Goal: Book appointment/travel/reservation

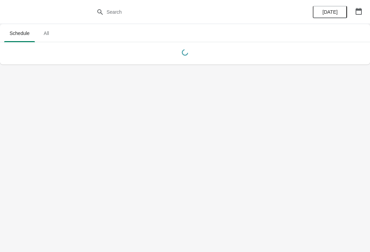
click at [361, 16] on button "button" at bounding box center [359, 11] width 12 height 12
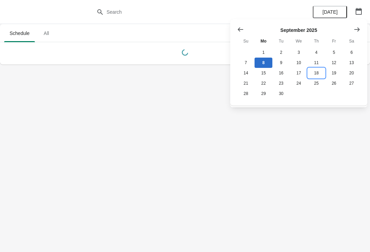
click at [317, 74] on button "18" at bounding box center [316, 73] width 17 height 10
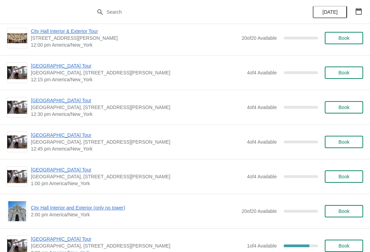
scroll to position [391, 0]
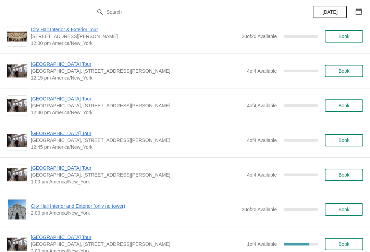
click at [345, 174] on span "Book" at bounding box center [344, 174] width 11 height 5
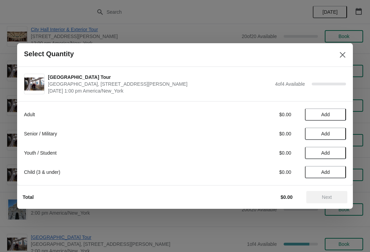
click at [328, 131] on span "Add" at bounding box center [326, 133] width 9 height 5
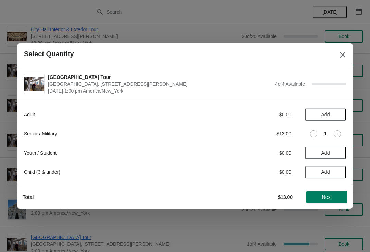
click at [338, 131] on icon at bounding box center [337, 133] width 7 height 7
click at [329, 197] on span "Next" at bounding box center [327, 196] width 10 height 5
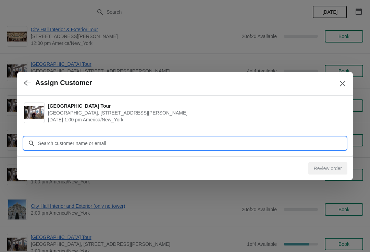
click at [69, 139] on input "Customer" at bounding box center [192, 143] width 309 height 12
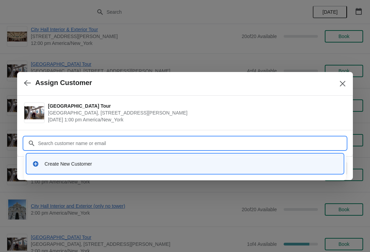
click at [58, 158] on div "Create New Customer" at bounding box center [184, 164] width 311 height 14
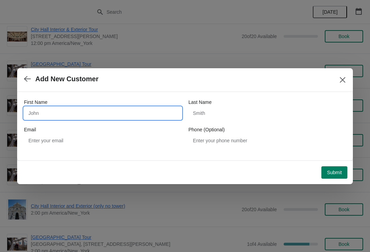
click at [52, 111] on input "First Name" at bounding box center [103, 113] width 158 height 12
type input "[PERSON_NAME]"
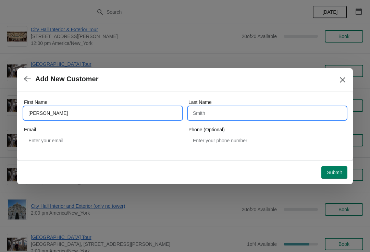
click at [240, 115] on input "Last Name" at bounding box center [268, 113] width 158 height 12
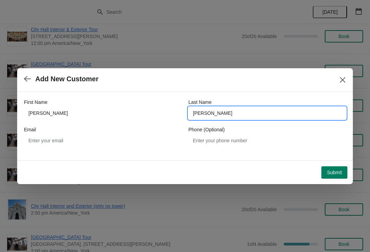
type input "[PERSON_NAME]"
click at [338, 175] on span "Submit" at bounding box center [334, 172] width 15 height 5
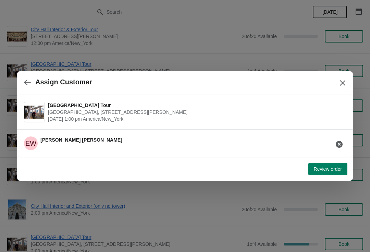
click at [323, 174] on button "Review order" at bounding box center [328, 169] width 39 height 12
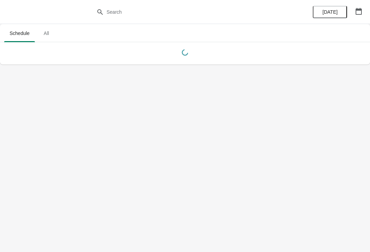
click at [364, 16] on button "button" at bounding box center [359, 11] width 12 height 12
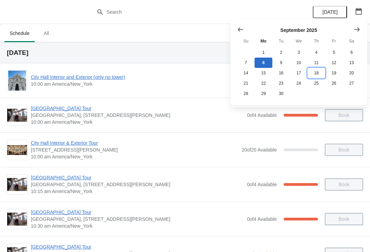
click at [320, 75] on button "18" at bounding box center [316, 73] width 17 height 10
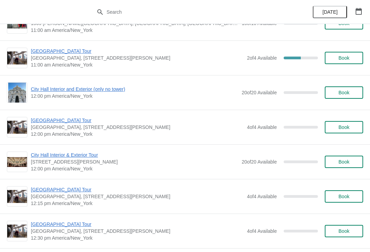
scroll to position [265, 0]
click at [337, 89] on button "Book" at bounding box center [344, 93] width 38 height 12
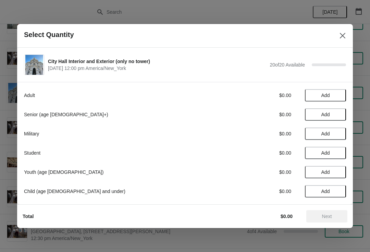
click at [324, 112] on span "Add" at bounding box center [326, 114] width 9 height 5
click at [332, 112] on div "1" at bounding box center [325, 114] width 41 height 7
click at [336, 111] on icon at bounding box center [337, 114] width 7 height 7
click at [332, 219] on span "Next" at bounding box center [327, 216] width 10 height 5
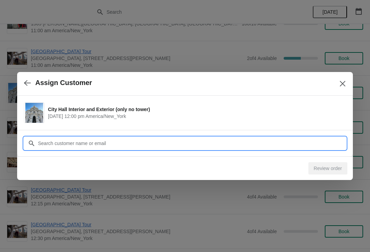
click at [76, 147] on input "Customer" at bounding box center [192, 143] width 309 height 12
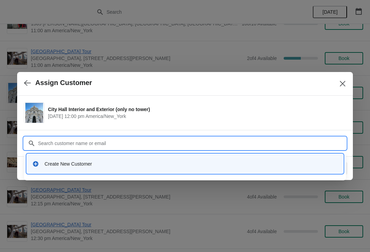
click at [64, 168] on div "Create New Customer" at bounding box center [184, 164] width 311 height 14
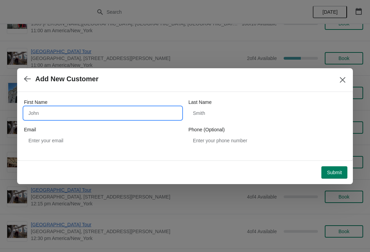
click at [51, 117] on input "First Name" at bounding box center [103, 113] width 158 height 12
type input "[PERSON_NAME]"
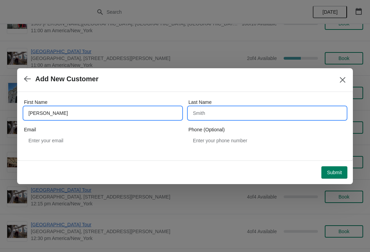
click at [224, 111] on input "Last Name" at bounding box center [268, 113] width 158 height 12
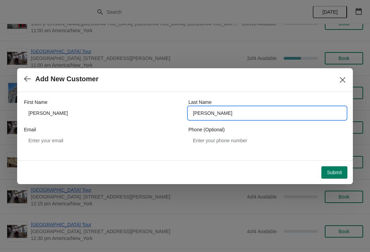
type input "[PERSON_NAME]"
click at [339, 174] on span "Submit" at bounding box center [334, 172] width 15 height 5
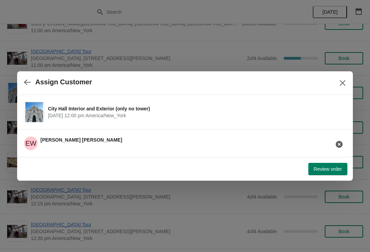
click at [324, 167] on span "Review order" at bounding box center [328, 168] width 28 height 5
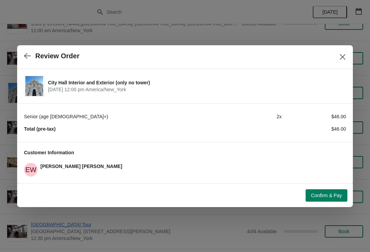
click at [323, 196] on span "Confirm & Pay" at bounding box center [326, 195] width 31 height 5
